Goal: Entertainment & Leisure: Consume media (video, audio)

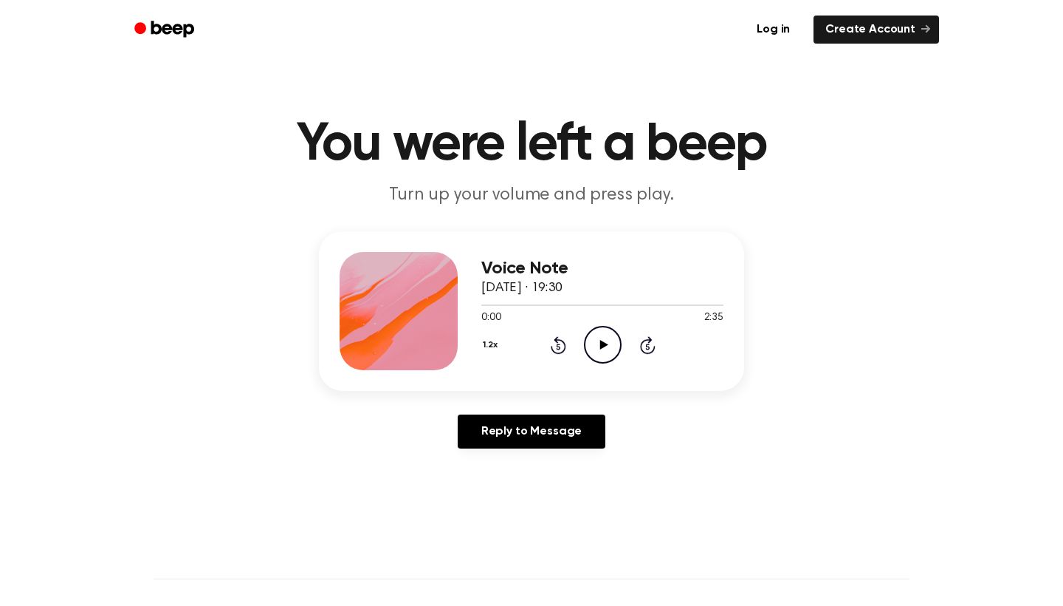
click at [614, 343] on icon "Play Audio" at bounding box center [603, 345] width 38 height 38
click at [607, 334] on icon "Play Audio" at bounding box center [603, 345] width 38 height 38
click at [610, 352] on icon "Play Audio" at bounding box center [603, 345] width 38 height 38
click at [610, 336] on icon "Play Audio" at bounding box center [603, 345] width 38 height 38
click at [594, 353] on icon "Play Audio" at bounding box center [603, 345] width 38 height 38
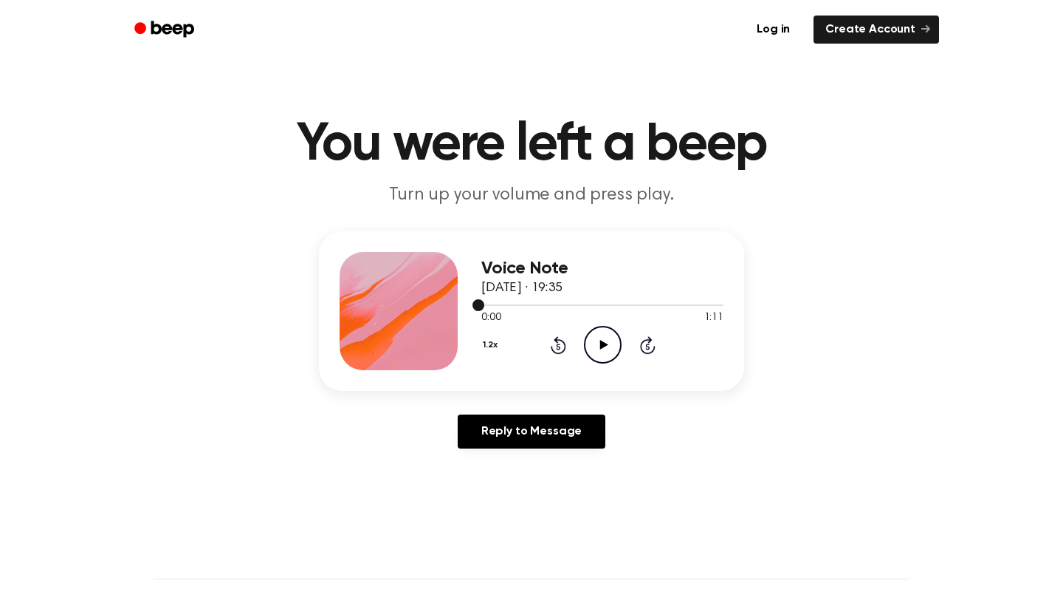
click at [666, 304] on div at bounding box center [602, 304] width 242 height 1
click at [606, 339] on icon "Play Audio" at bounding box center [603, 345] width 38 height 38
click at [607, 306] on div at bounding box center [590, 304] width 219 height 1
click at [604, 344] on icon at bounding box center [604, 345] width 8 height 10
